Goal: Task Accomplishment & Management: Use online tool/utility

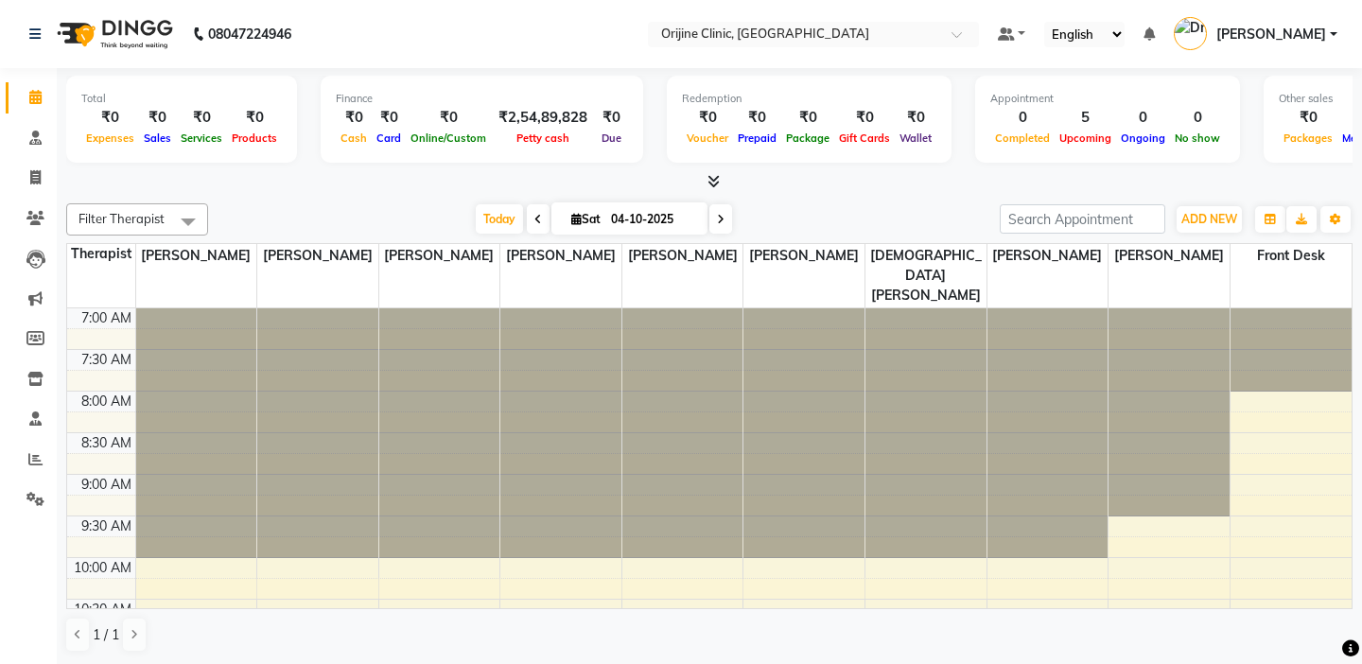
click at [105, 328] on td at bounding box center [101, 338] width 68 height 21
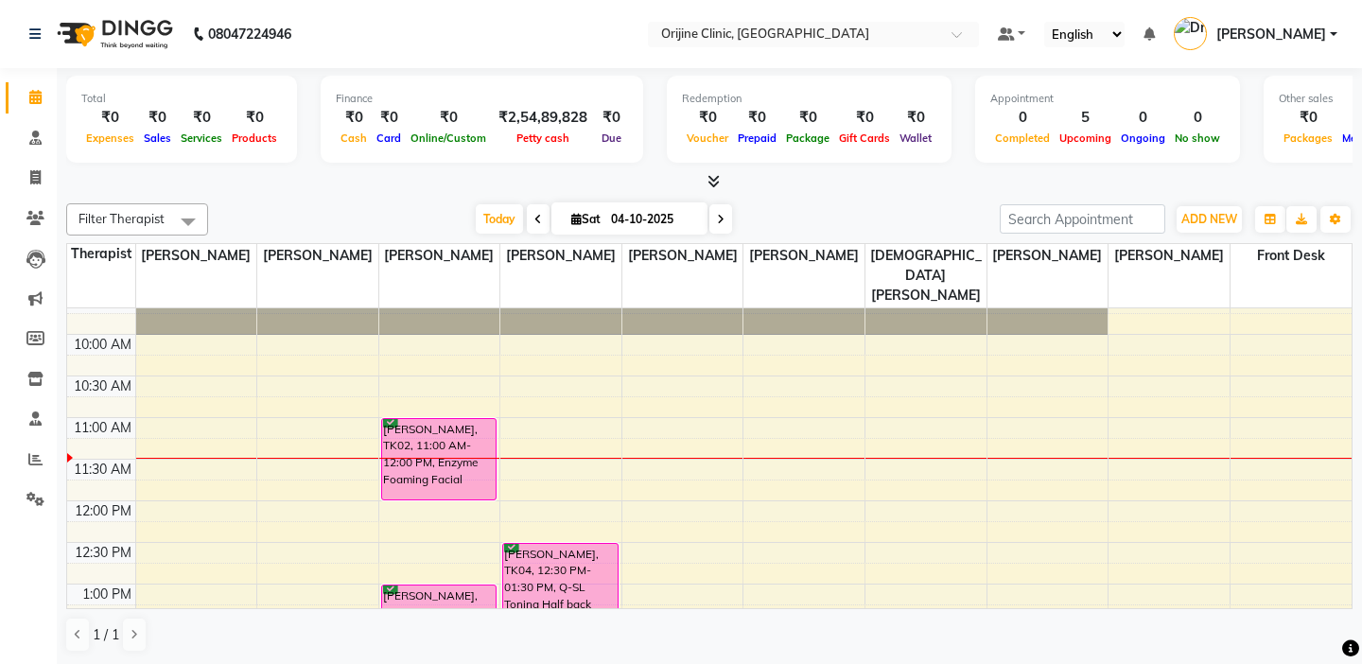
scroll to position [227, 0]
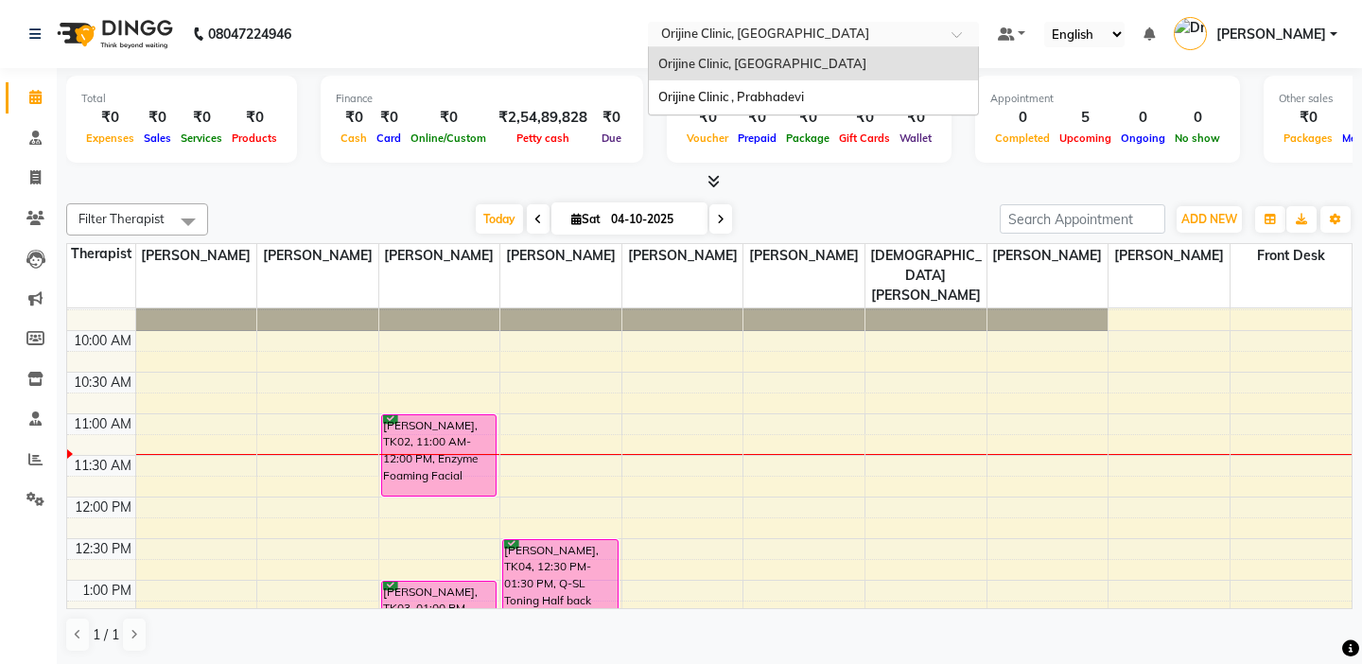
click at [731, 38] on input "text" at bounding box center [794, 35] width 274 height 19
click at [729, 101] on span "Orijine Clinic , Prabhadevi" at bounding box center [731, 96] width 146 height 15
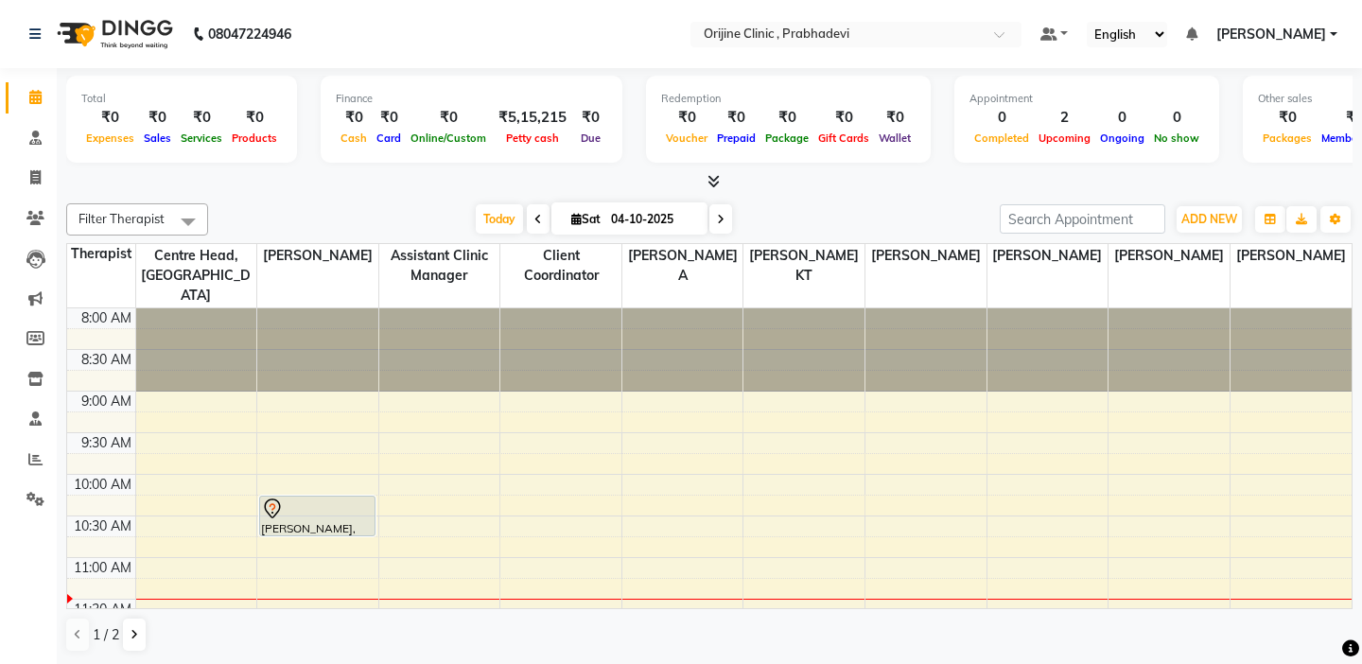
click at [568, 218] on span "Sat" at bounding box center [586, 219] width 39 height 14
select select "10"
select select "2025"
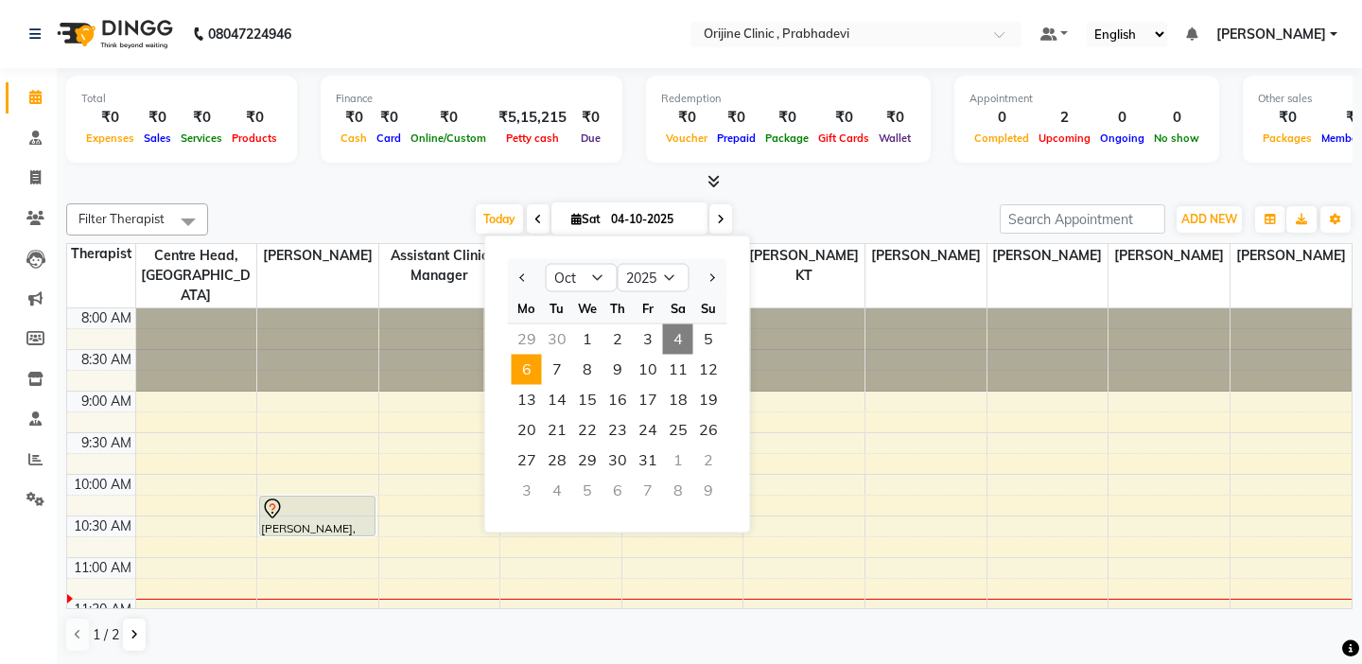
click at [530, 367] on span "6" at bounding box center [527, 370] width 30 height 30
type input "[DATE]"
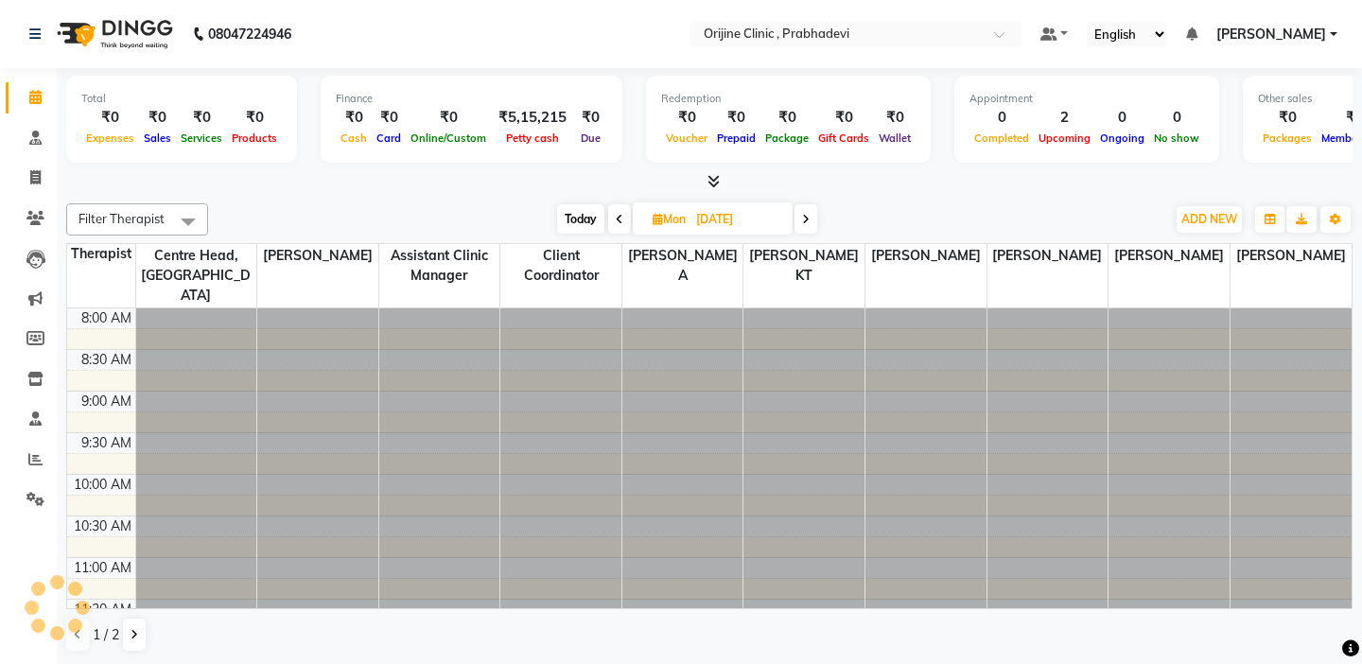
scroll to position [251, 0]
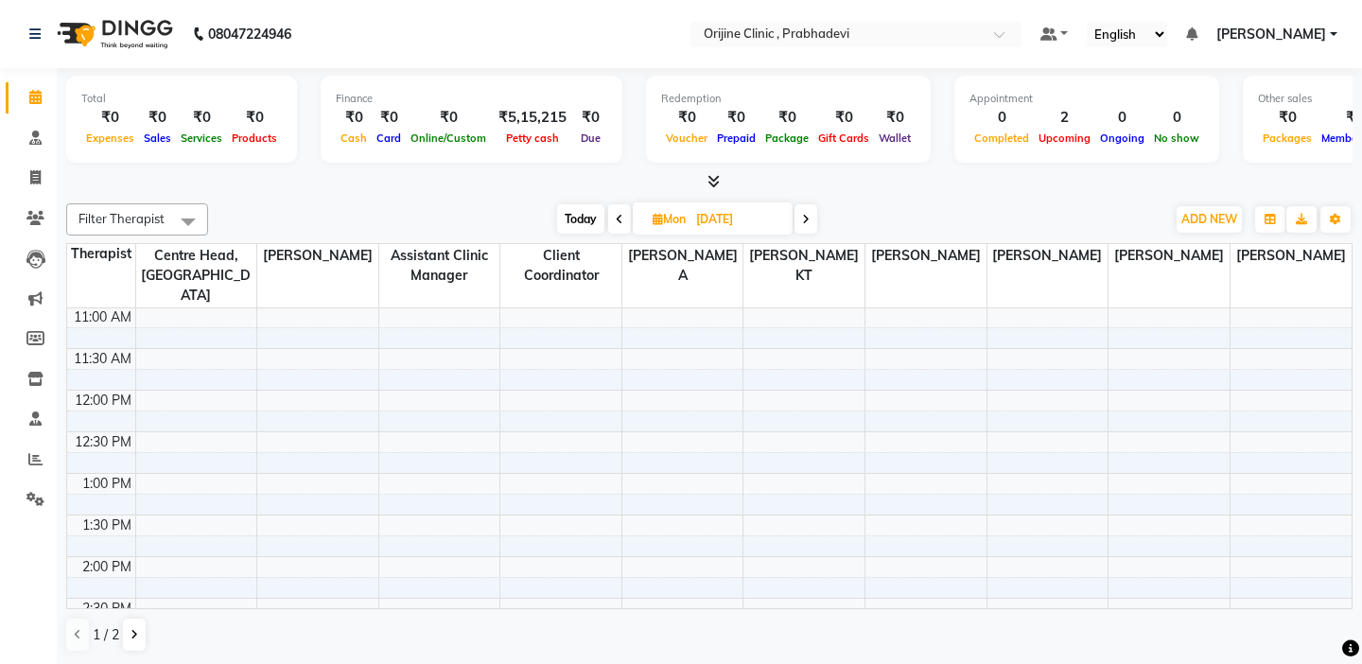
click at [86, 327] on td at bounding box center [101, 337] width 68 height 21
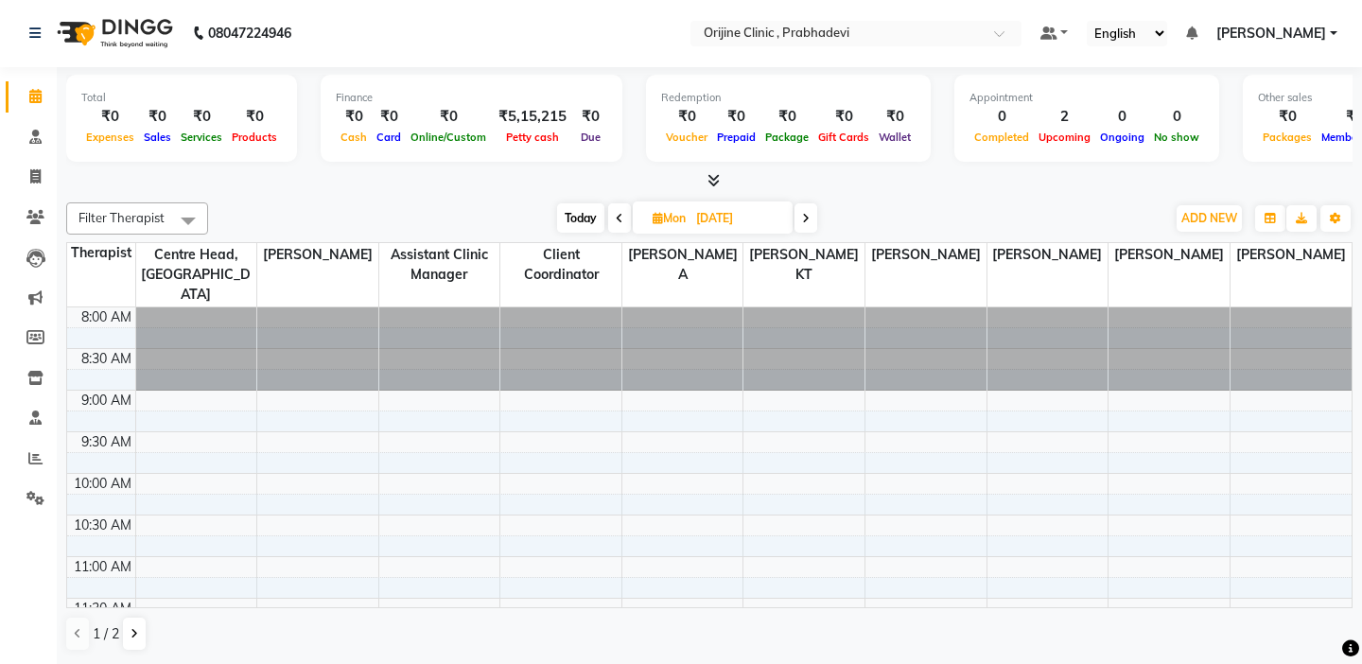
scroll to position [0, 0]
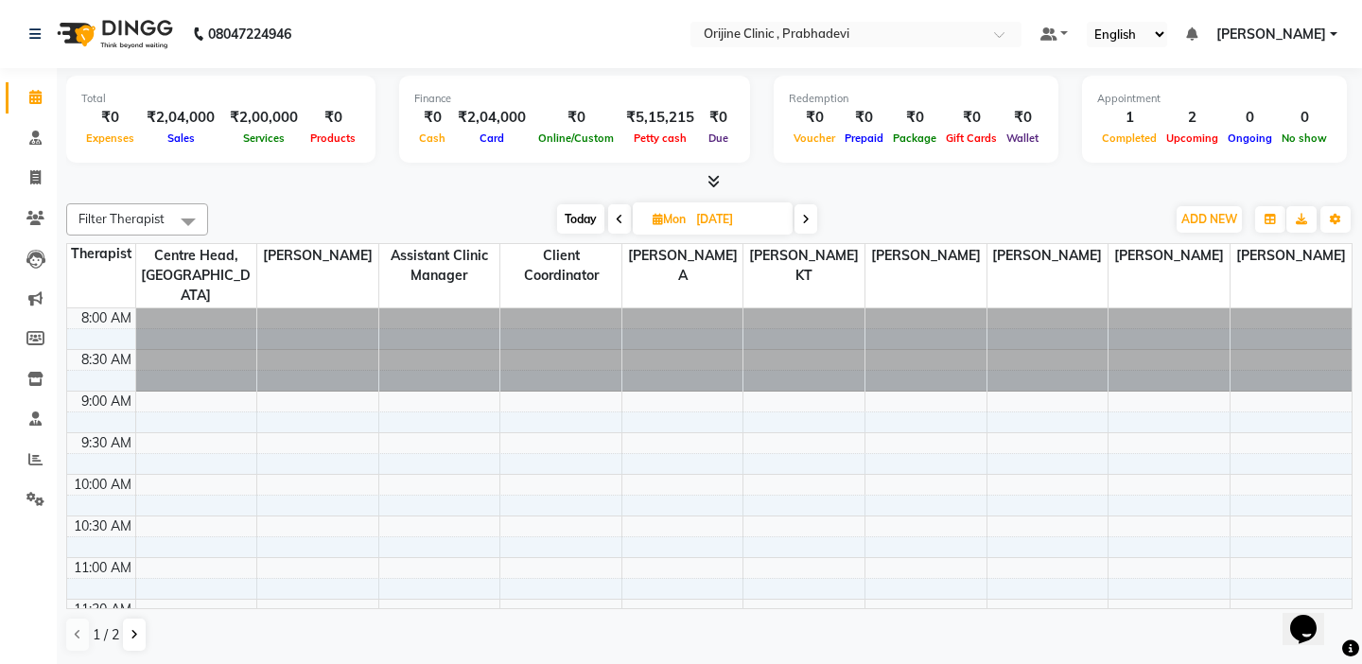
click at [441, 206] on div "Today Mon 06-10-2025" at bounding box center [687, 219] width 938 height 28
click at [1334, 150] on div "Total ₹0 Expenses ₹2,04,000 Sales ₹2,00,000 Services ₹0 Products Finance ₹0 Cas…" at bounding box center [709, 121] width 1287 height 93
click at [114, 327] on td at bounding box center [101, 337] width 68 height 21
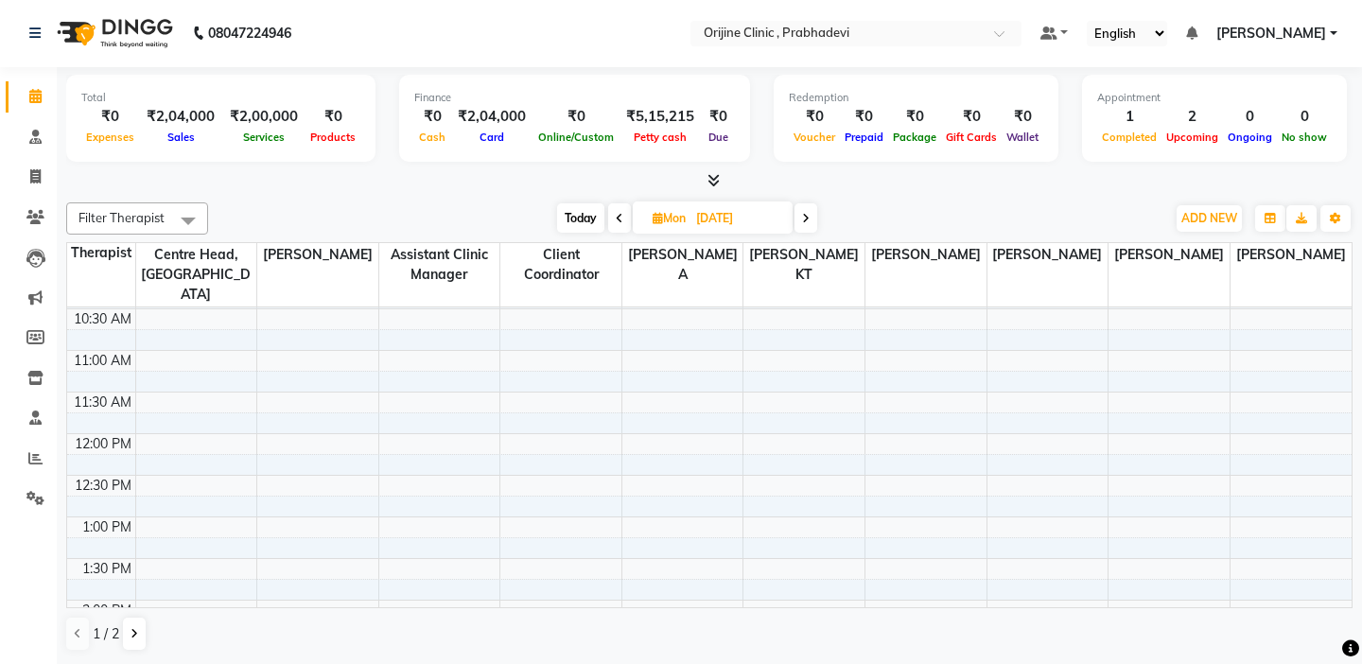
scroll to position [227, 0]
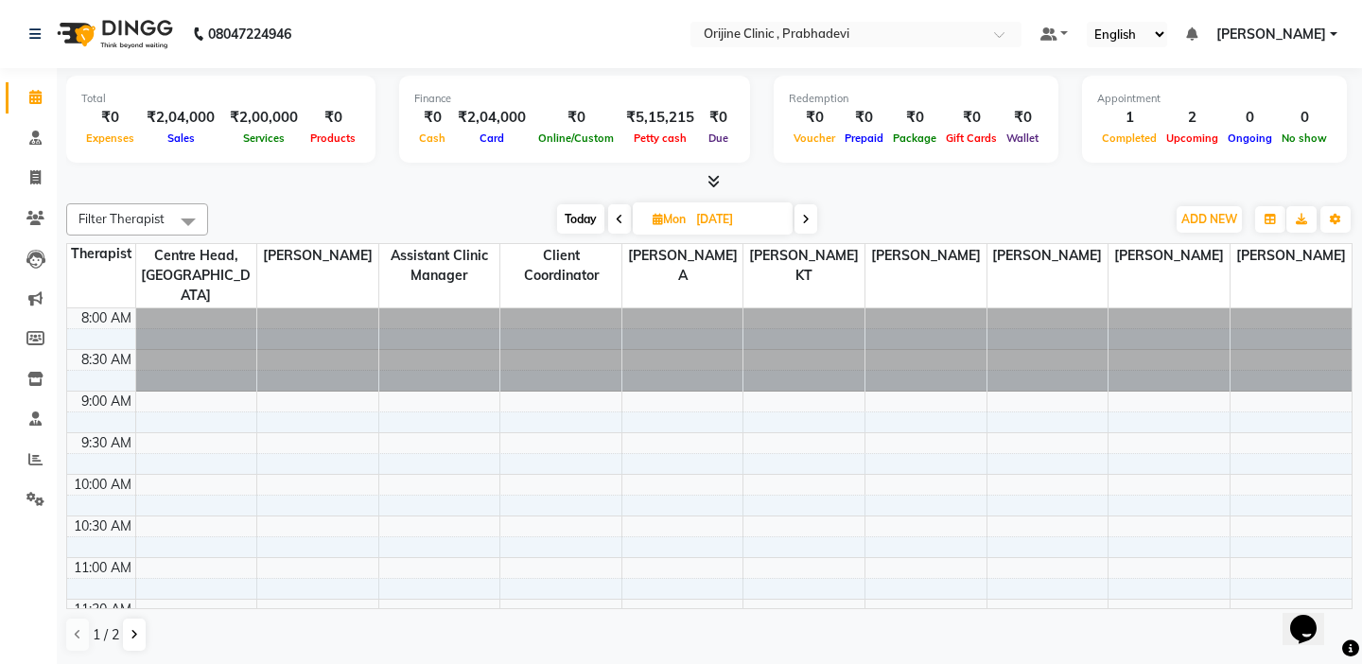
click at [88, 328] on td at bounding box center [101, 338] width 68 height 21
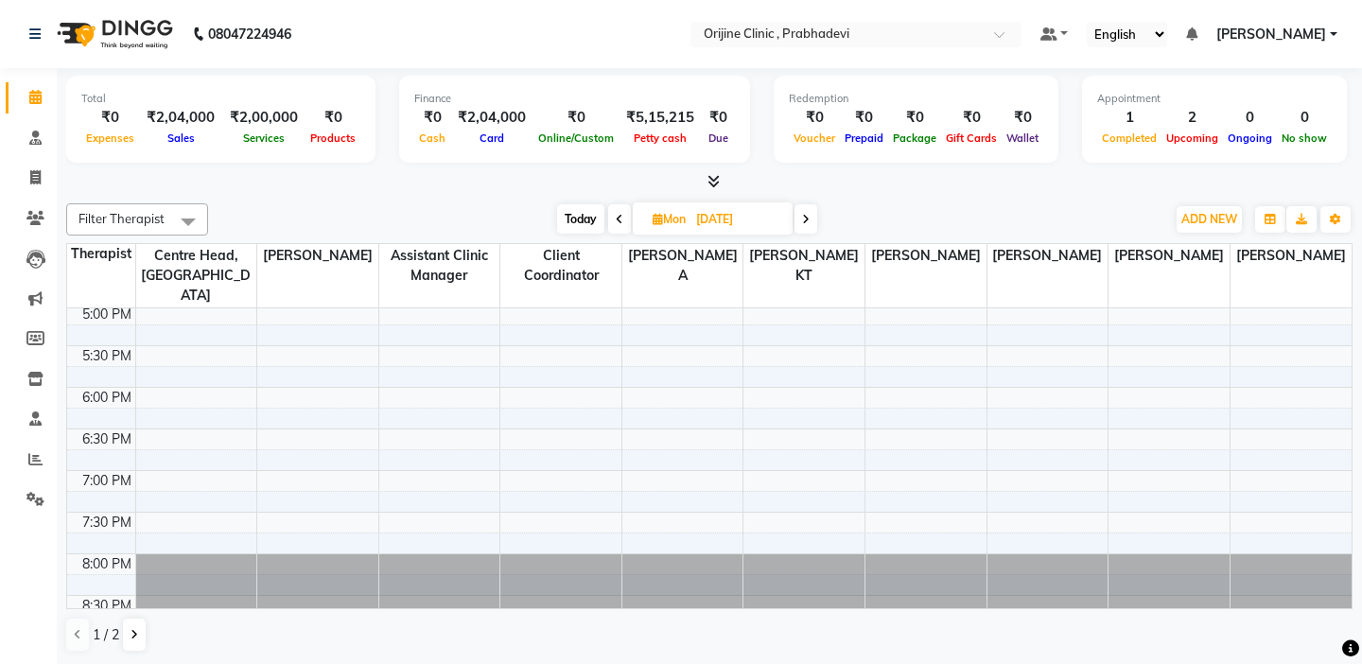
scroll to position [757, 0]
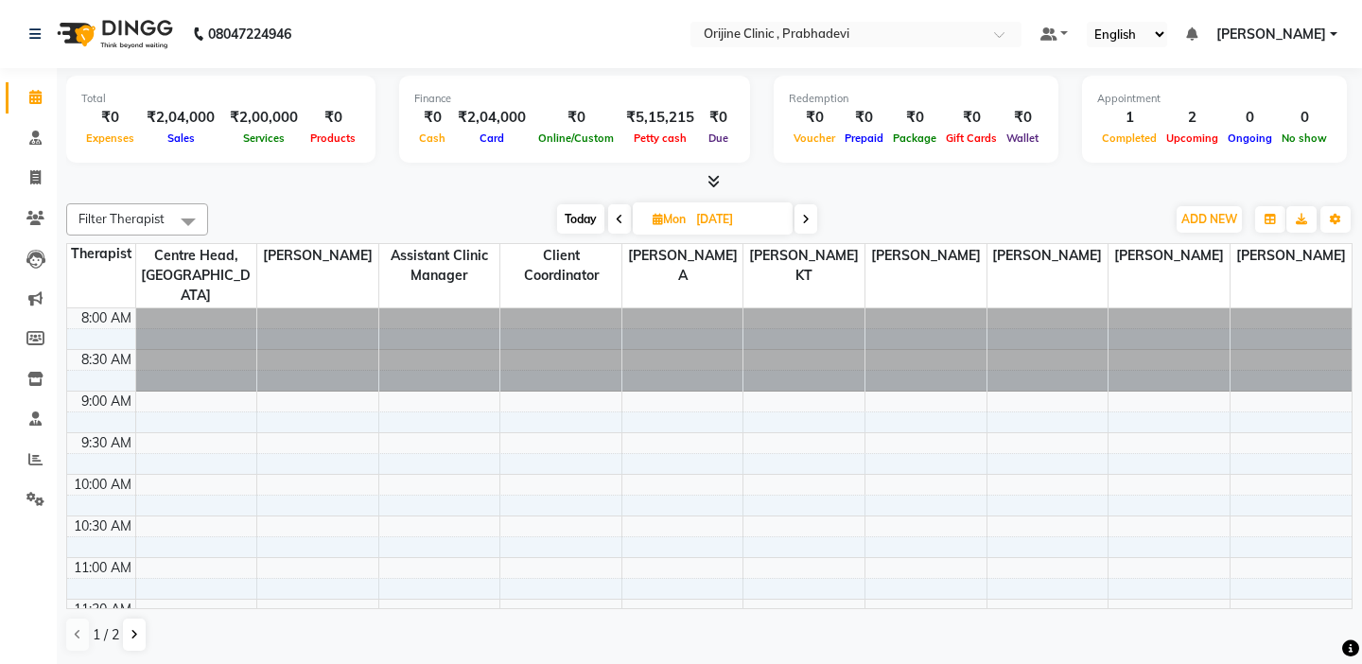
click at [96, 412] on td at bounding box center [101, 422] width 68 height 21
